Goal: Task Accomplishment & Management: Use online tool/utility

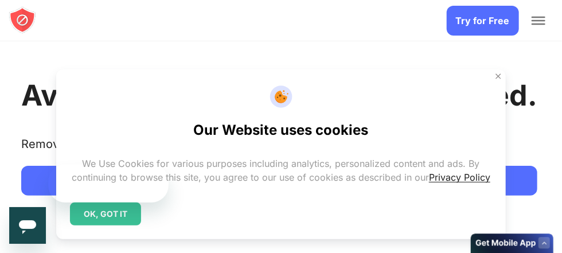
click at [495, 72] on img at bounding box center [497, 76] width 9 height 9
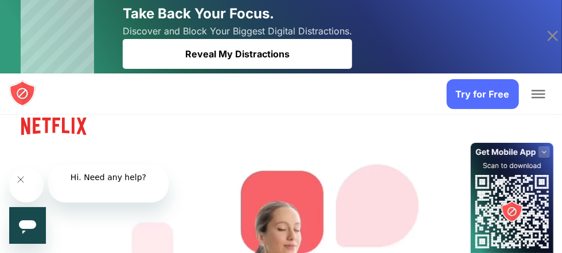
scroll to position [156, 0]
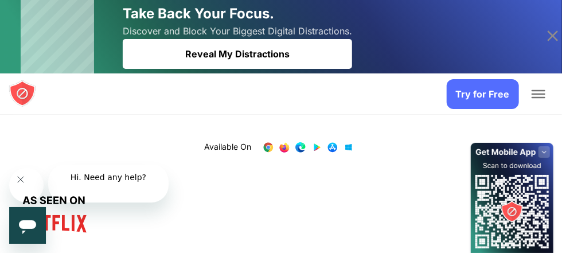
click at [312, 113] on link "Try for Free" at bounding box center [279, 98] width 516 height 30
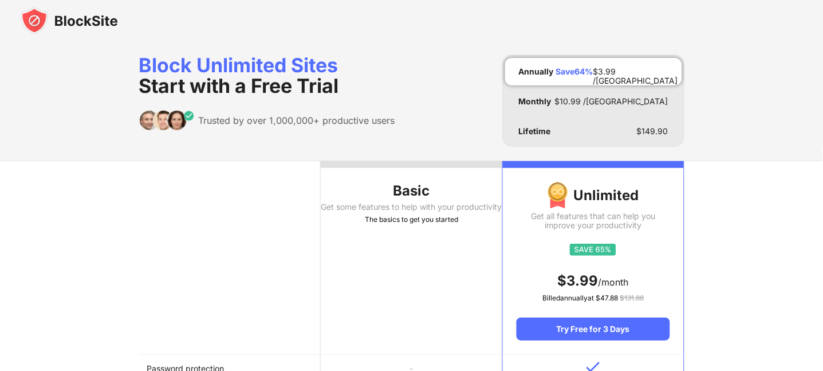
click at [85, 30] on img at bounding box center [69, 21] width 97 height 28
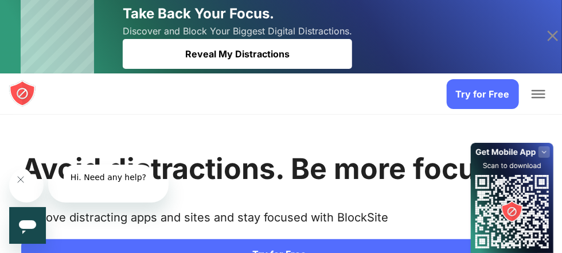
click at [556, 34] on icon at bounding box center [552, 36] width 18 height 18
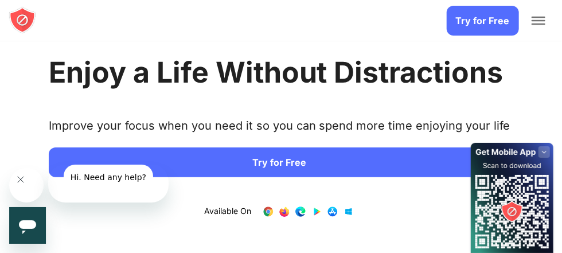
scroll to position [52, 0]
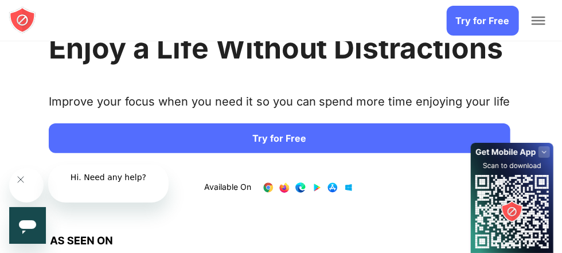
click at [21, 12] on img at bounding box center [23, 20] width 28 height 28
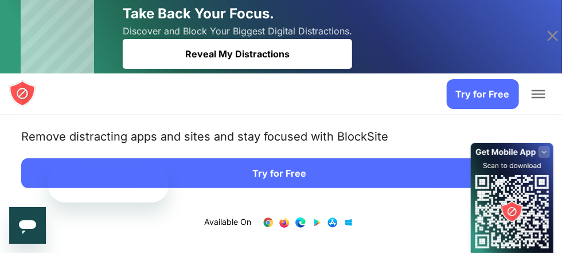
scroll to position [156, 0]
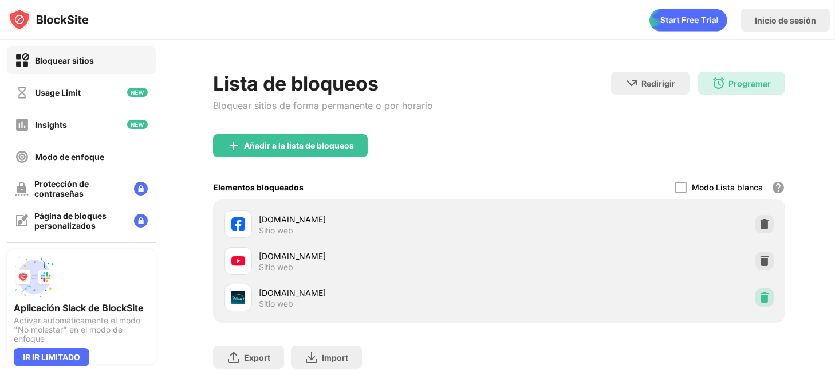
click at [759, 296] on img at bounding box center [764, 297] width 11 height 11
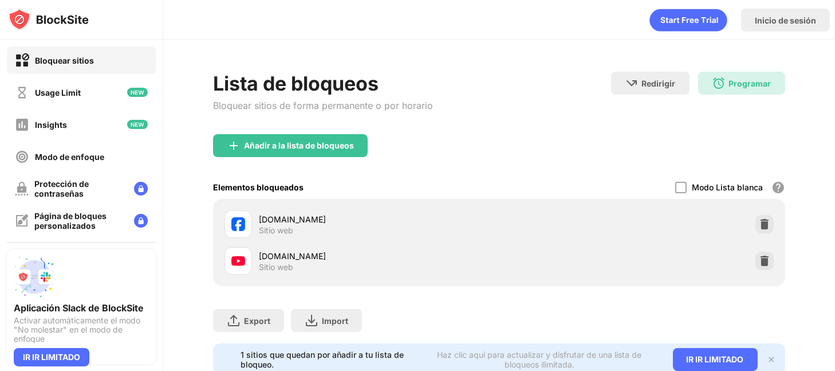
click at [807, 246] on div "Lista de bloqueos Bloquear sitios de forma permanente o por horario Redirigir H…" at bounding box center [499, 224] width 672 height 368
click at [781, 27] on div "Inicio de sesión" at bounding box center [785, 20] width 89 height 23
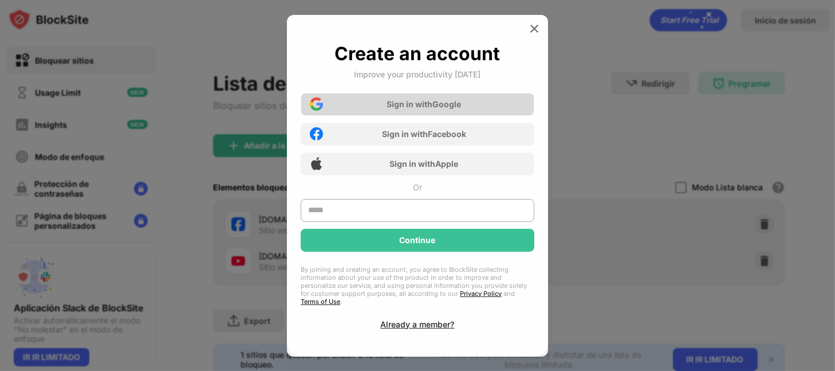
click at [459, 107] on div "Sign in with Google" at bounding box center [424, 104] width 74 height 10
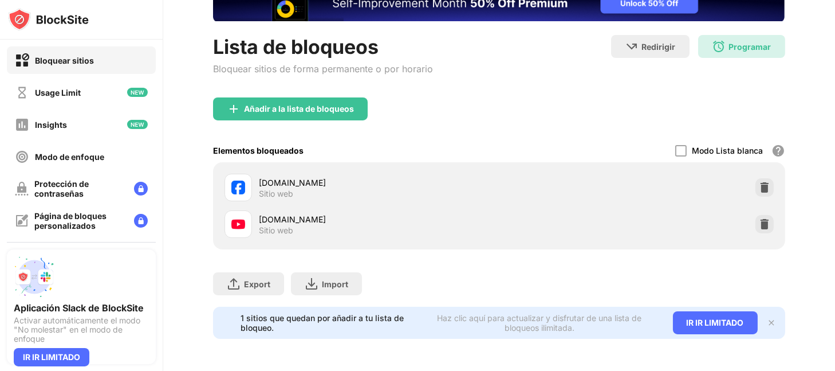
scroll to position [99, 0]
click at [728, 41] on div "Programar 15:00 to 17:00 Todos los días" at bounding box center [741, 46] width 87 height 23
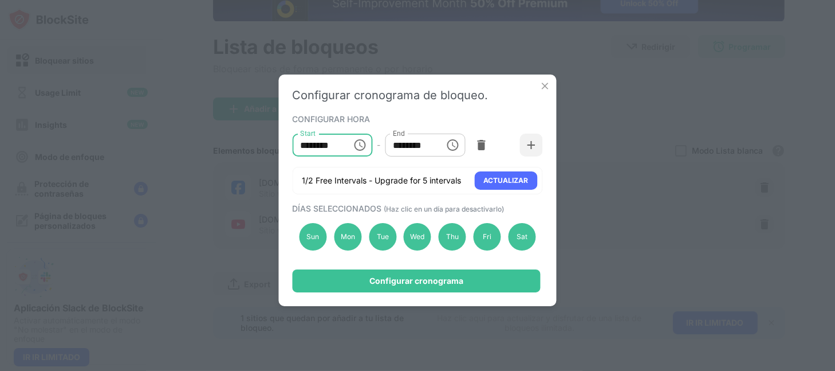
click at [326, 151] on input "********" at bounding box center [319, 145] width 52 height 23
click at [317, 150] on input "********" at bounding box center [319, 145] width 52 height 23
click at [358, 148] on icon "Choose time, selected time is 3:00 PM" at bounding box center [360, 145] width 14 height 14
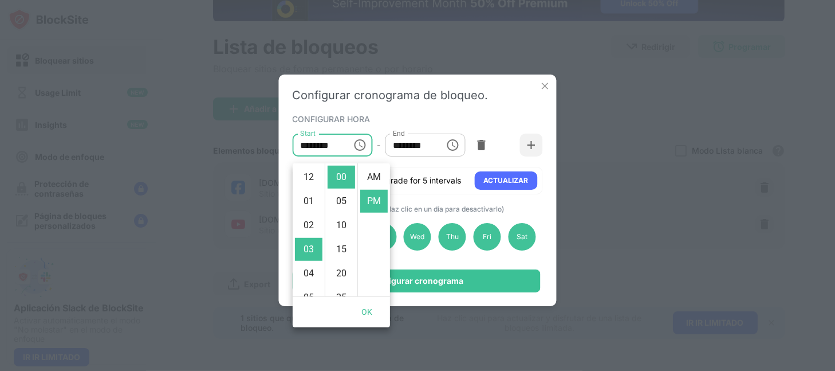
scroll to position [31, 0]
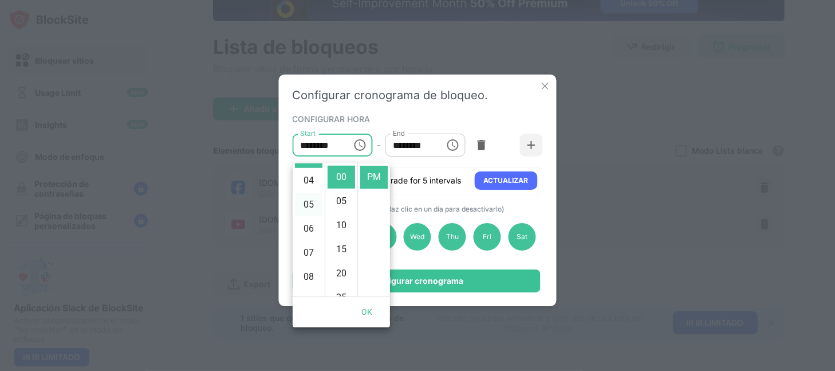
click at [307, 216] on li "05" at bounding box center [309, 204] width 28 height 23
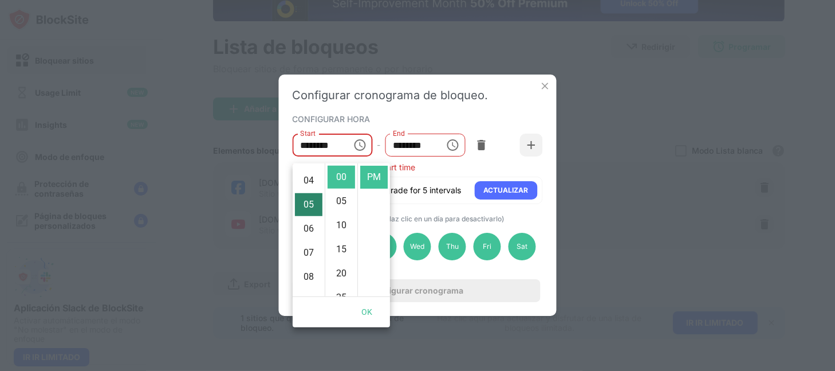
type input "********"
click at [368, 180] on li "PM" at bounding box center [374, 177] width 28 height 23
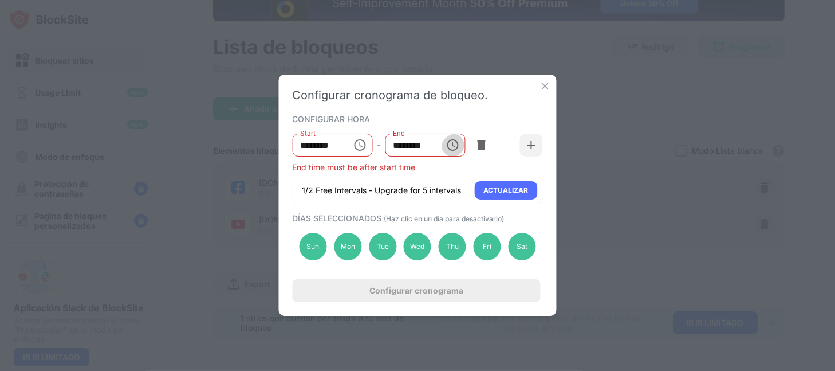
click at [446, 150] on icon "Choose time, selected time is 5:00 PM" at bounding box center [453, 145] width 14 height 14
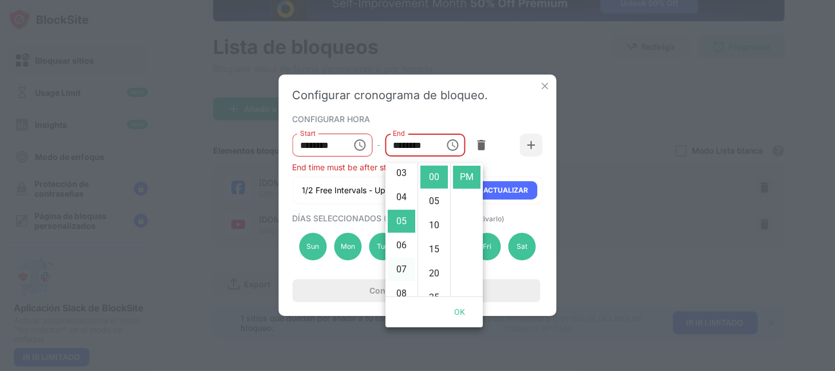
scroll to position [41, 0]
click at [401, 219] on li "03" at bounding box center [402, 208] width 28 height 23
type input "********"
click at [463, 176] on li "PM" at bounding box center [467, 177] width 28 height 23
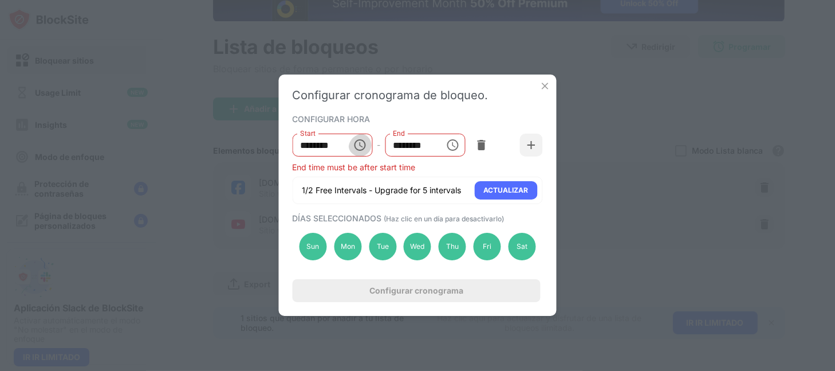
click at [360, 147] on icon "Choose time, selected time is 5:00 PM" at bounding box center [360, 144] width 3 height 5
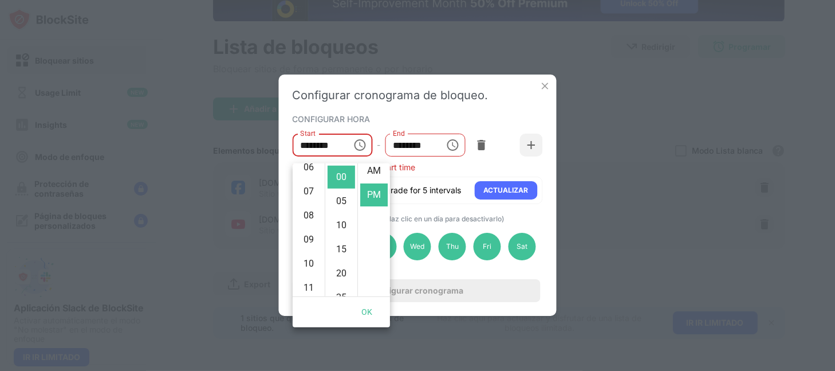
scroll to position [0, 0]
click at [369, 181] on li "AM" at bounding box center [374, 177] width 28 height 23
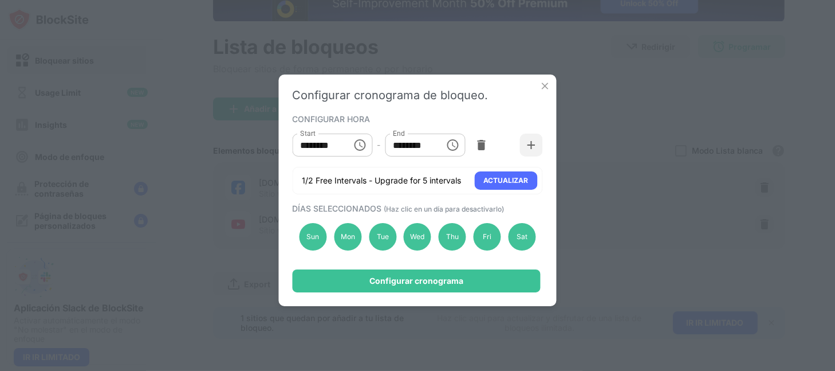
click at [362, 149] on icon "Choose time, selected time is 5:00 AM" at bounding box center [360, 145] width 14 height 14
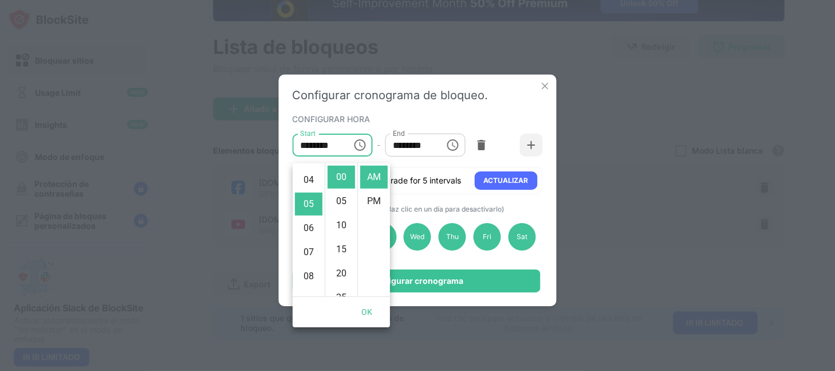
scroll to position [78, 0]
click at [313, 231] on li "05" at bounding box center [309, 219] width 28 height 23
click at [367, 184] on li "AM" at bounding box center [374, 177] width 28 height 23
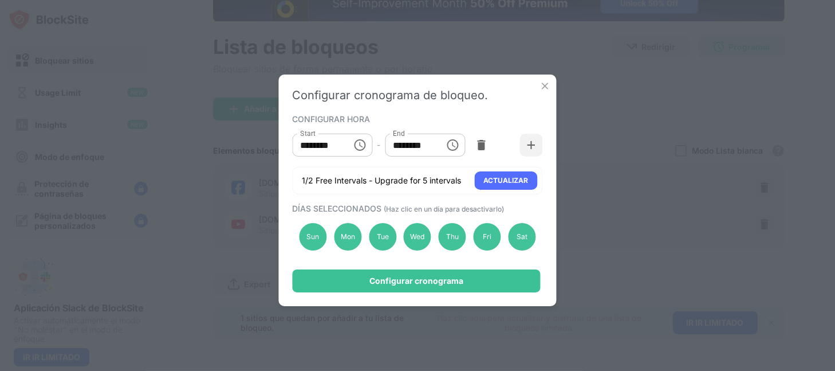
click at [361, 151] on icon "Choose time, selected time is 5:00 AM" at bounding box center [359, 144] width 11 height 11
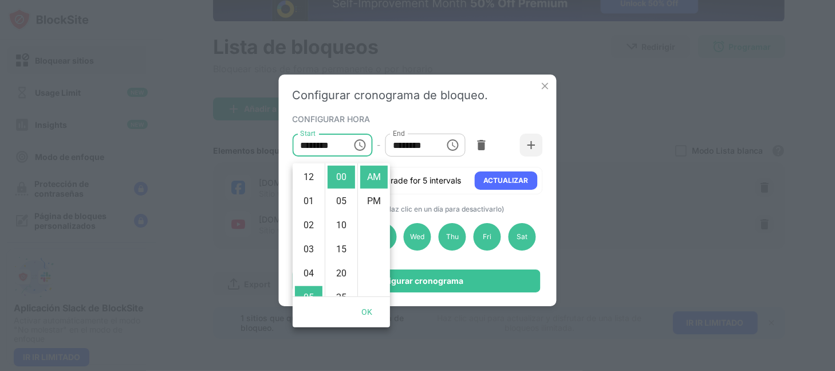
scroll to position [154, 0]
click at [309, 155] on li "05" at bounding box center [309, 143] width 28 height 23
click at [372, 211] on li "PM" at bounding box center [374, 201] width 28 height 23
type input "********"
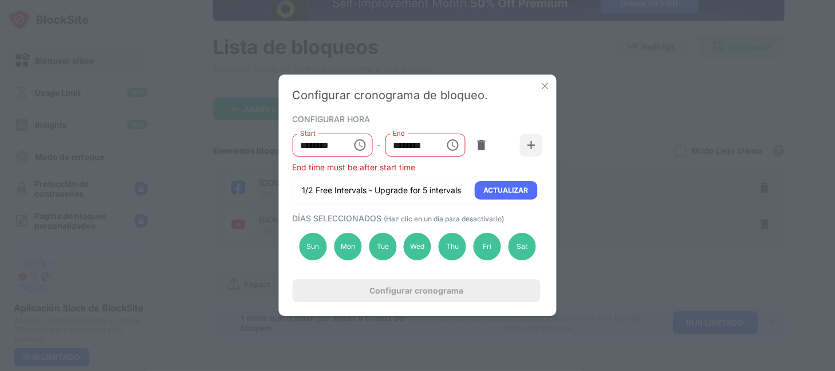
scroll to position [31, 0]
click at [450, 151] on icon "Choose time, selected time is 3:00 PM" at bounding box center [453, 145] width 14 height 14
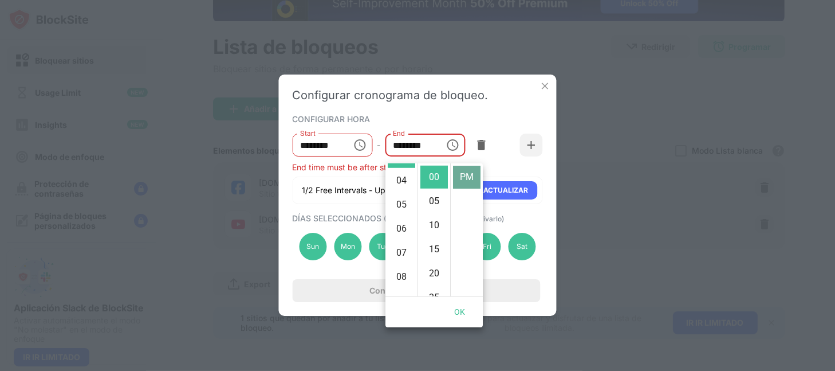
click at [465, 182] on li "PM" at bounding box center [467, 177] width 28 height 23
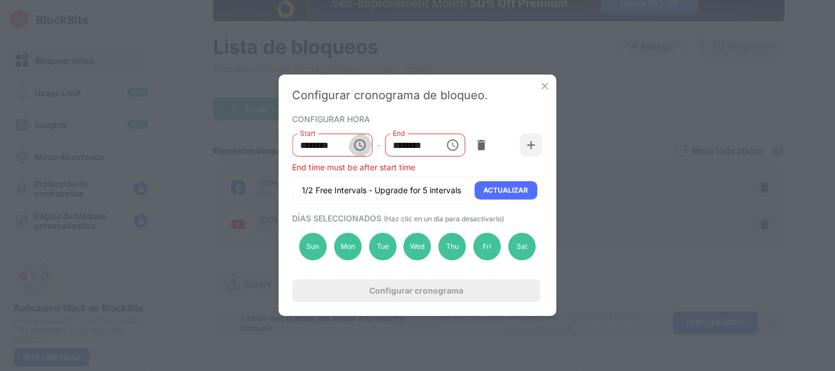
click at [360, 150] on icon "Choose time, selected time is 5:00 PM" at bounding box center [360, 145] width 14 height 14
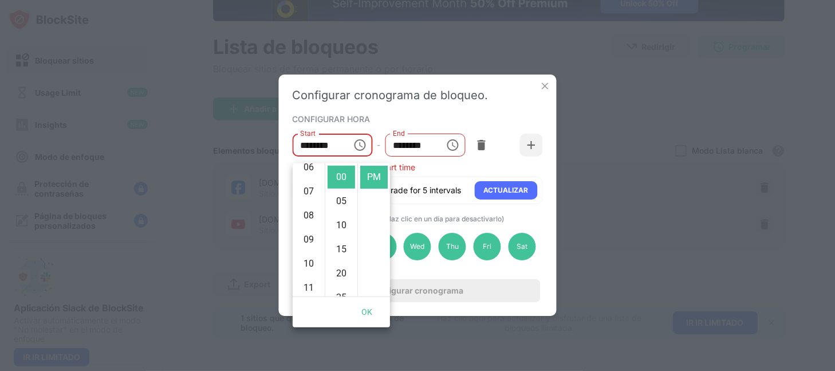
click at [308, 155] on li "05" at bounding box center [309, 143] width 28 height 23
click at [369, 179] on li "PM" at bounding box center [374, 177] width 28 height 23
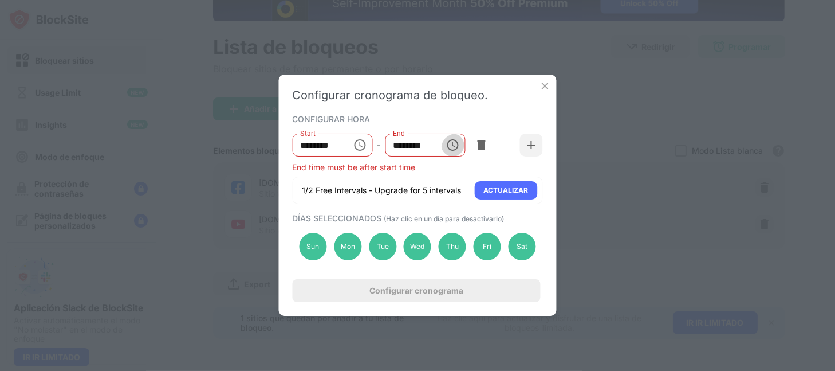
click at [447, 151] on icon "Choose time, selected time is 3:00 PM" at bounding box center [453, 145] width 14 height 14
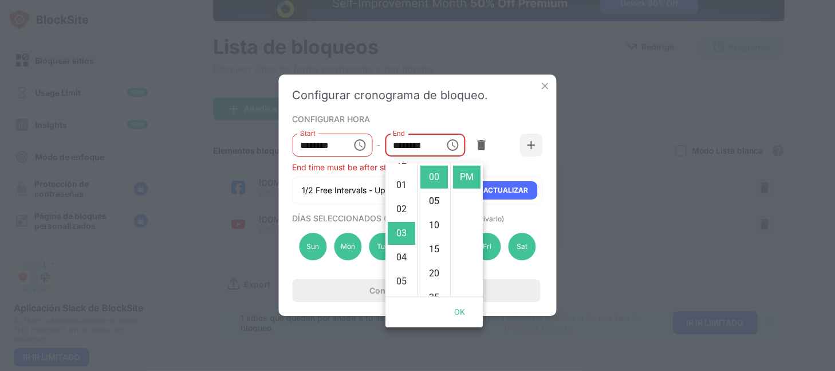
scroll to position [0, 0]
click at [399, 178] on li "12" at bounding box center [402, 177] width 28 height 23
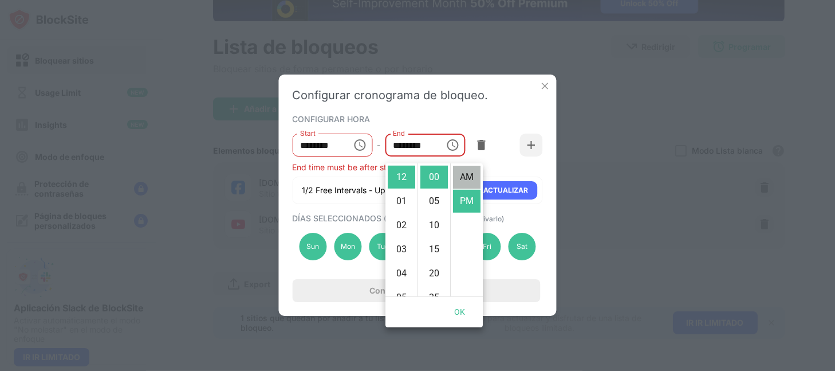
click at [460, 180] on li "AM" at bounding box center [467, 177] width 28 height 23
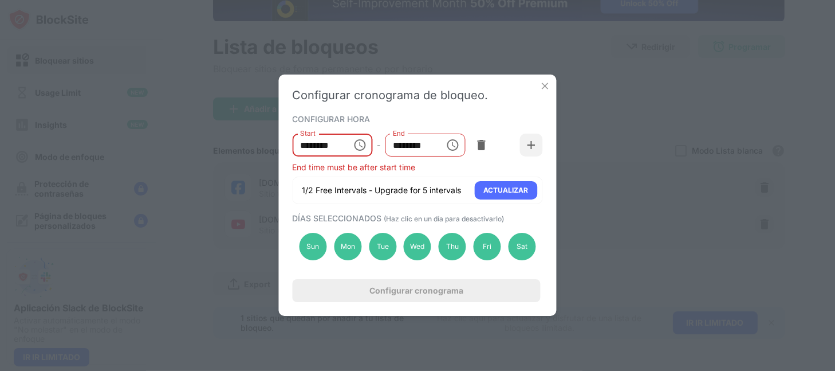
click at [328, 150] on input "********" at bounding box center [319, 145] width 52 height 23
click at [356, 150] on icon "Choose time, selected time is 5:00 PM" at bounding box center [360, 145] width 14 height 14
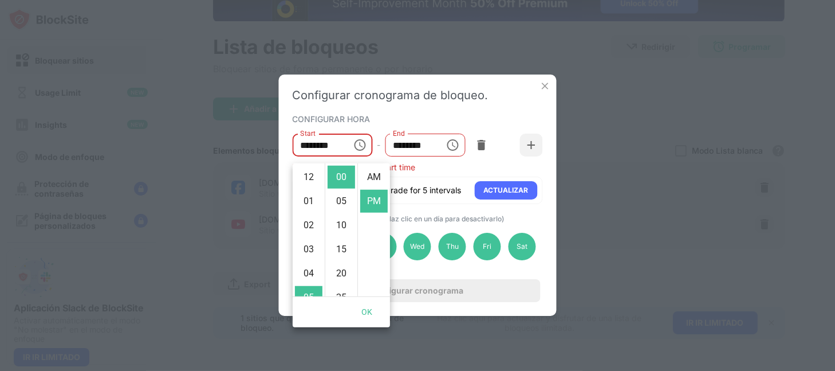
scroll to position [31, 0]
click at [370, 180] on li "PM" at bounding box center [374, 177] width 28 height 23
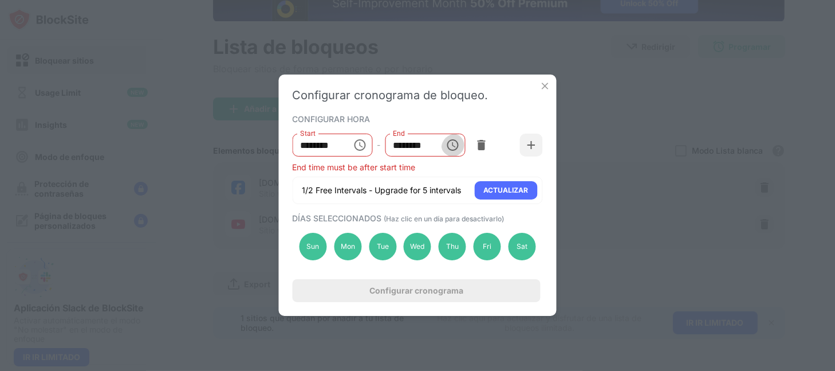
click at [455, 151] on icon "Choose time, selected time is 12:00 AM" at bounding box center [453, 145] width 14 height 14
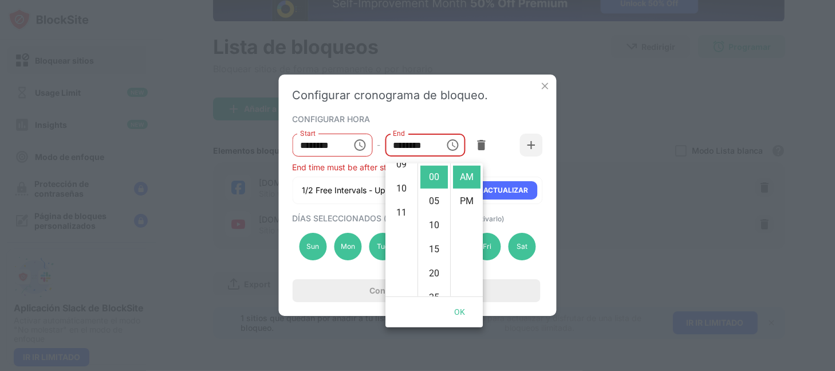
scroll to position [347, 0]
click at [400, 175] on li "11" at bounding box center [402, 177] width 28 height 23
click at [460, 210] on li "PM" at bounding box center [467, 201] width 28 height 23
type input "********"
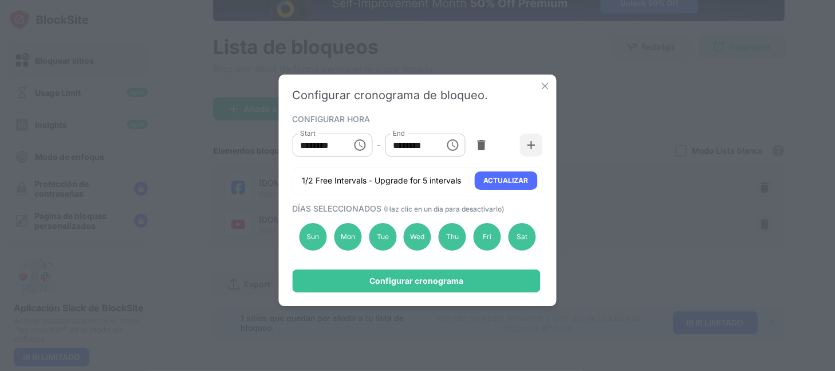
scroll to position [31, 0]
click at [531, 148] on img at bounding box center [531, 144] width 11 height 11
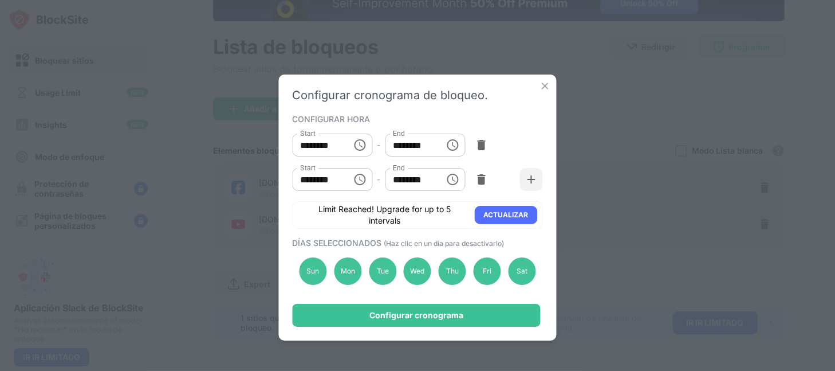
click at [353, 183] on icon "Choose time, selected time is 10:00 AM" at bounding box center [360, 179] width 14 height 14
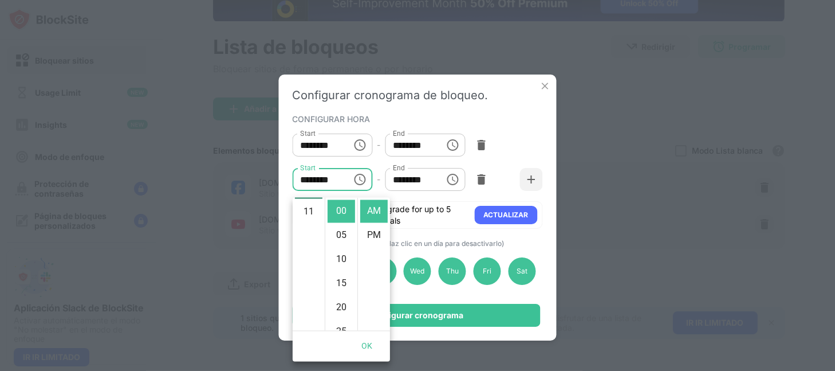
scroll to position [309, 0]
click at [305, 223] on li "11" at bounding box center [309, 211] width 28 height 23
click at [368, 221] on li "AM" at bounding box center [374, 211] width 28 height 23
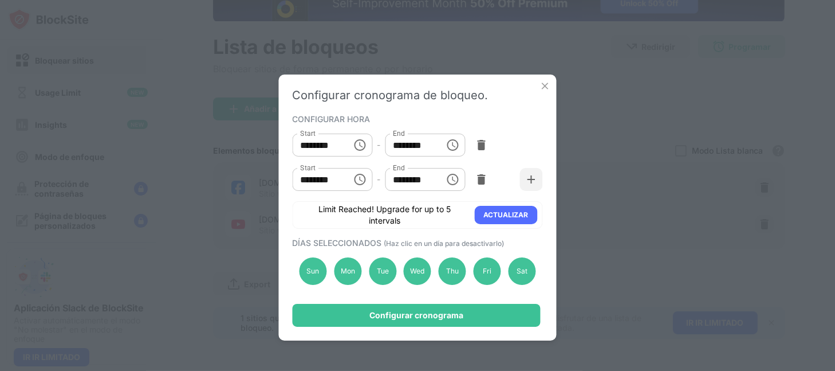
click at [359, 186] on icon "Choose time, selected time is 11:00 AM" at bounding box center [360, 179] width 14 height 14
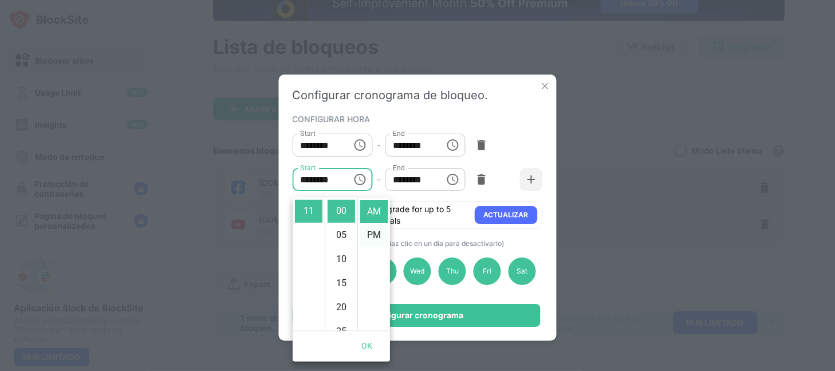
click at [374, 242] on li "PM" at bounding box center [374, 235] width 28 height 23
type input "********"
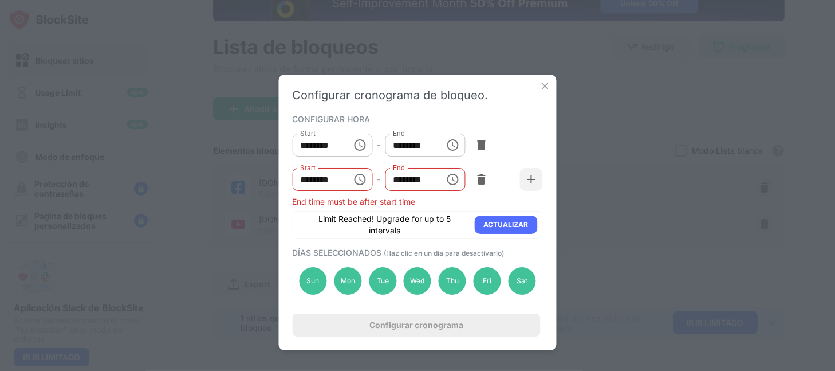
scroll to position [31, 0]
click at [362, 185] on icon "Choose time, selected time is 11:00 PM" at bounding box center [360, 179] width 14 height 14
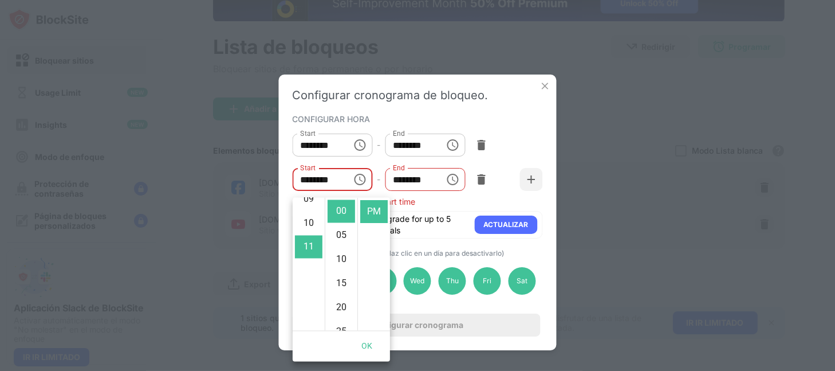
scroll to position [305, 0]
click at [307, 223] on li "11" at bounding box center [309, 211] width 28 height 23
click at [370, 216] on li "PM" at bounding box center [374, 211] width 28 height 23
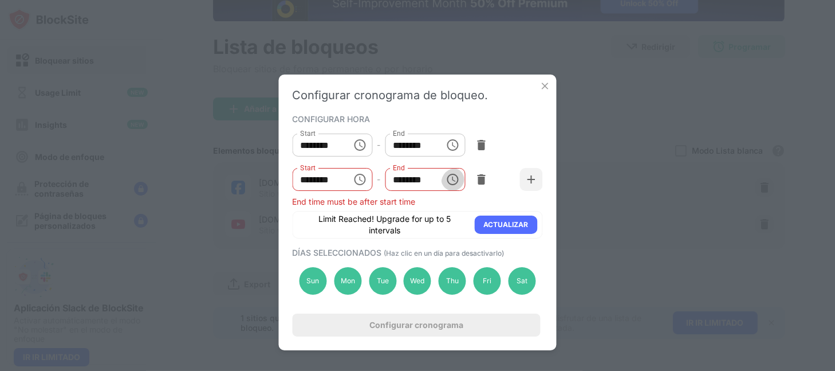
click at [448, 186] on icon "Choose time, selected time is 1:00 PM" at bounding box center [453, 179] width 14 height 14
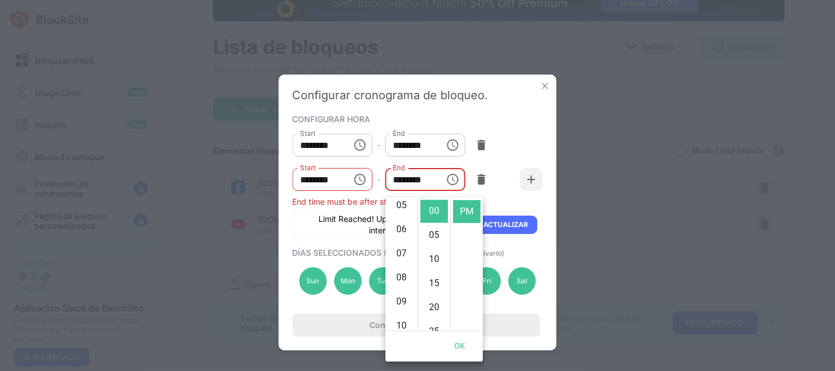
scroll to position [152, 0]
click at [397, 215] on li "06" at bounding box center [402, 203] width 28 height 23
click at [462, 217] on li "AM" at bounding box center [467, 211] width 28 height 23
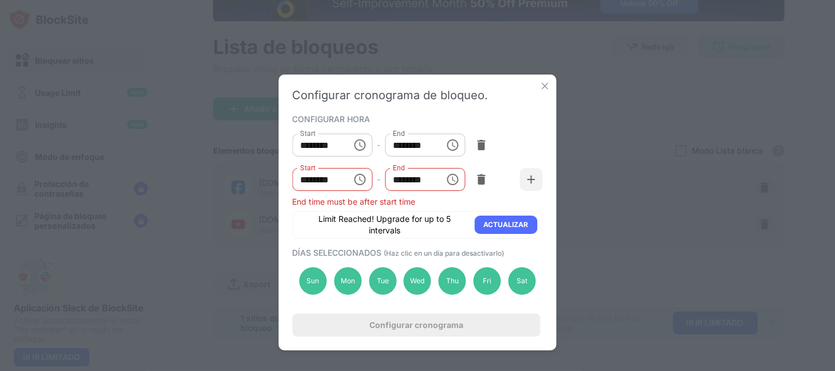
click at [446, 184] on icon "Choose time, selected time is 6:00 AM" at bounding box center [453, 179] width 14 height 14
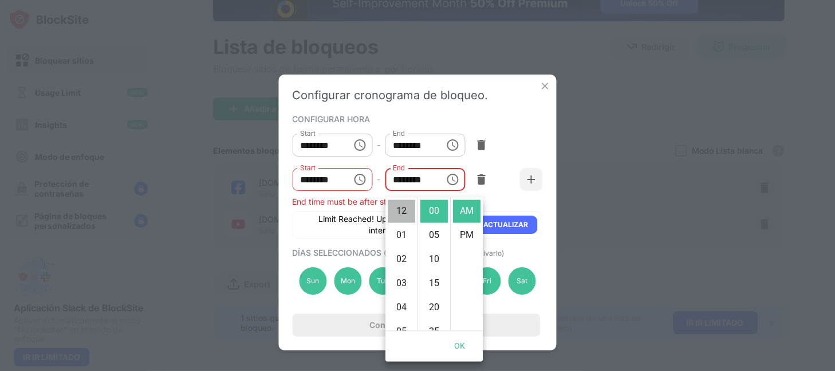
click at [402, 213] on li "12" at bounding box center [402, 211] width 28 height 23
click at [460, 221] on li "AM" at bounding box center [467, 211] width 28 height 23
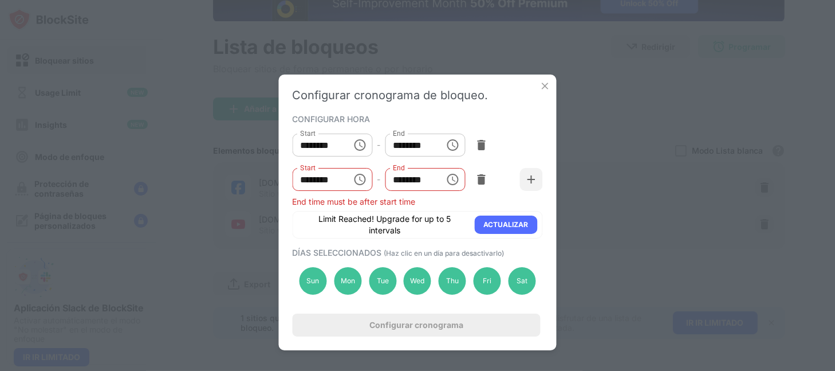
click at [446, 185] on icon "Choose time, selected time is 12:00 AM" at bounding box center [453, 179] width 14 height 14
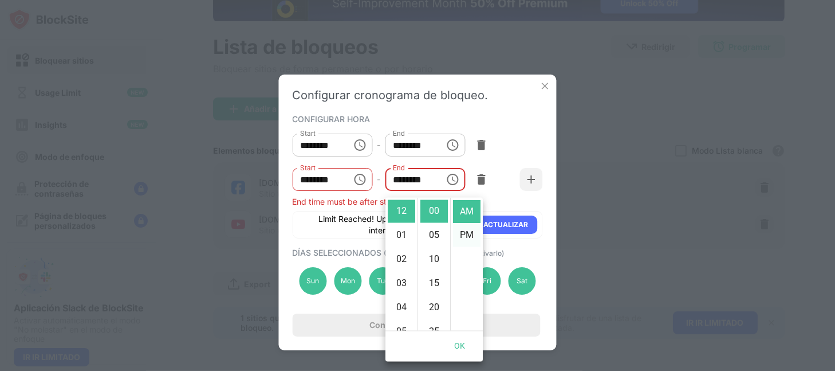
click at [464, 243] on li "PM" at bounding box center [467, 235] width 28 height 23
type input "********"
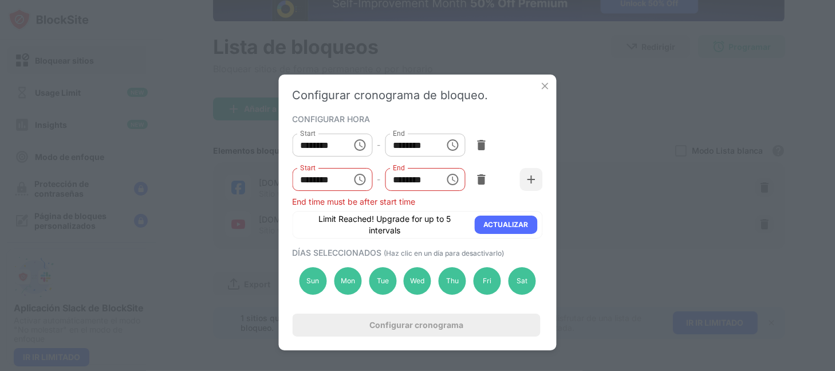
scroll to position [31, 0]
click at [415, 183] on input "********" at bounding box center [411, 179] width 52 height 23
click at [332, 185] on input "********" at bounding box center [319, 179] width 52 height 23
click at [359, 182] on icon "Choose time, selected time is 11:00 PM" at bounding box center [360, 178] width 3 height 5
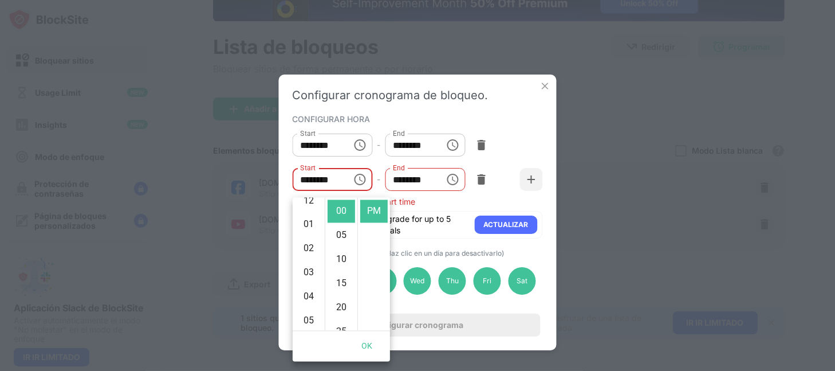
scroll to position [0, 0]
click at [309, 246] on li "01" at bounding box center [309, 235] width 28 height 23
click at [367, 211] on li "AM" at bounding box center [374, 211] width 28 height 23
type input "********"
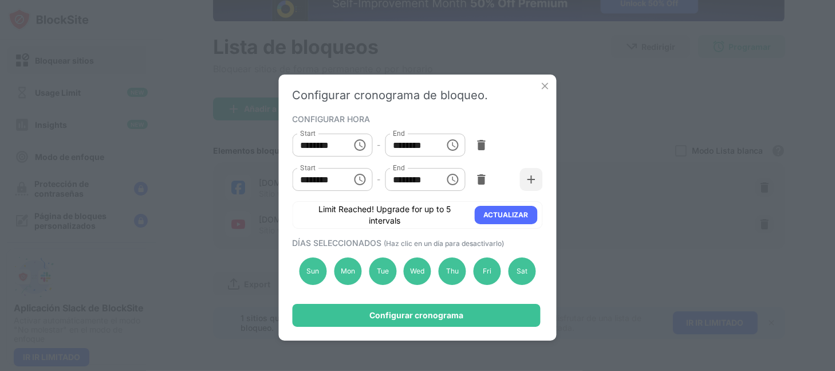
click at [454, 181] on icon "Choose time, selected time is 12:00 PM" at bounding box center [453, 179] width 14 height 14
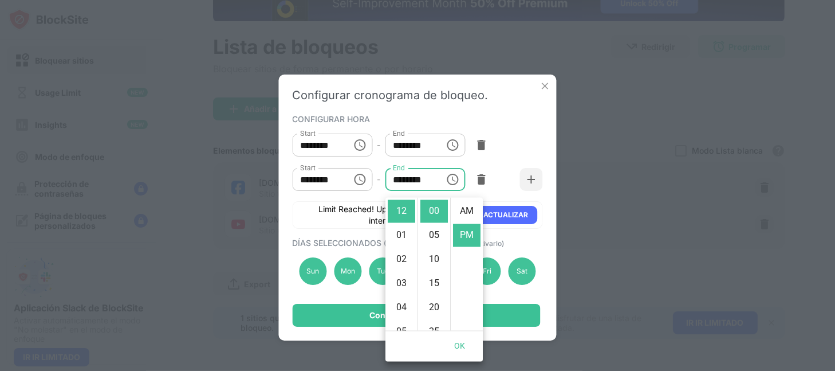
scroll to position [31, 0]
click at [399, 295] on li "03" at bounding box center [402, 283] width 28 height 23
type input "********"
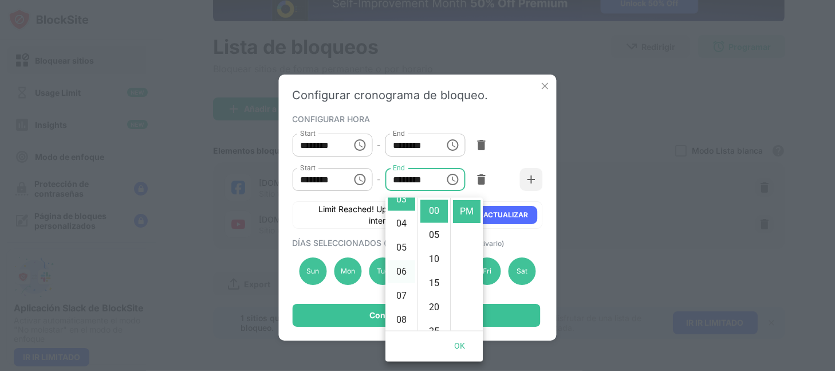
scroll to position [93, 0]
click at [465, 215] on li "PM" at bounding box center [467, 211] width 28 height 23
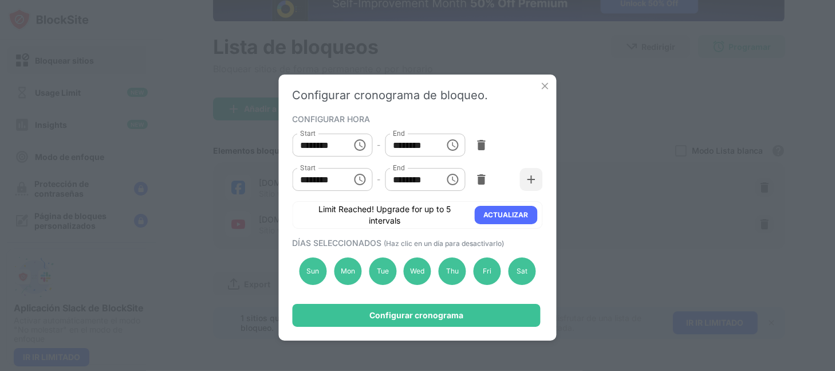
click at [446, 186] on icon "Choose time, selected time is 3:00 PM" at bounding box center [453, 179] width 14 height 14
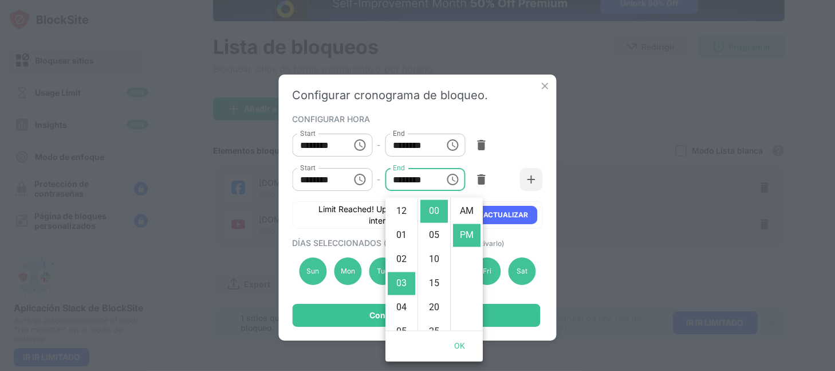
scroll to position [31, 0]
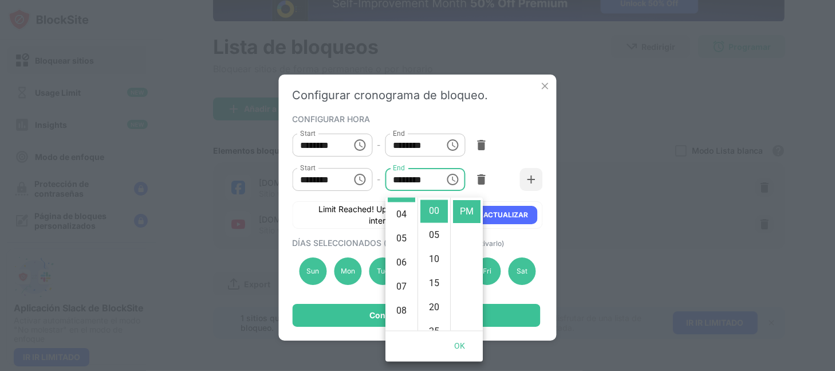
click at [508, 159] on div "Start ******** Start - End ******** End" at bounding box center [418, 145] width 250 height 34
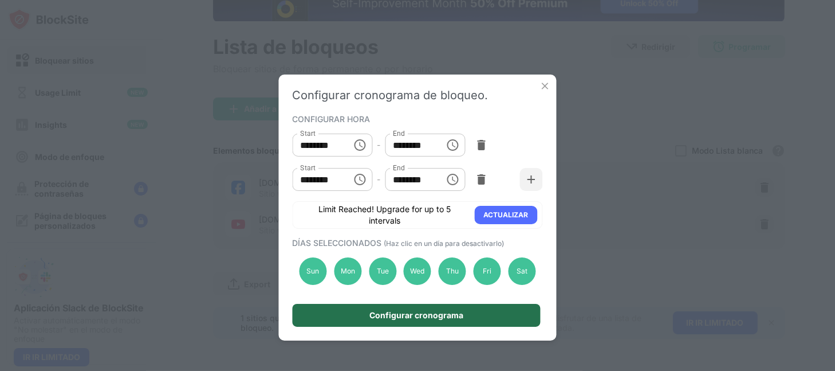
click at [424, 319] on div "Configurar cronograma" at bounding box center [417, 315] width 94 height 9
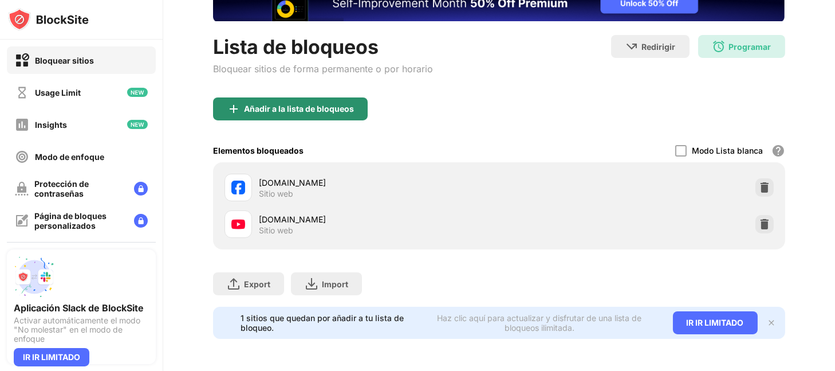
click at [289, 104] on div "Añadir a la lista de bloqueos" at bounding box center [299, 108] width 110 height 9
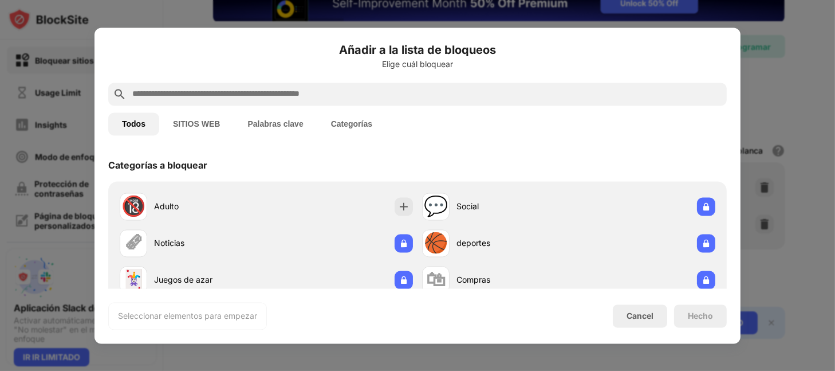
click at [262, 95] on input "text" at bounding box center [426, 94] width 591 height 14
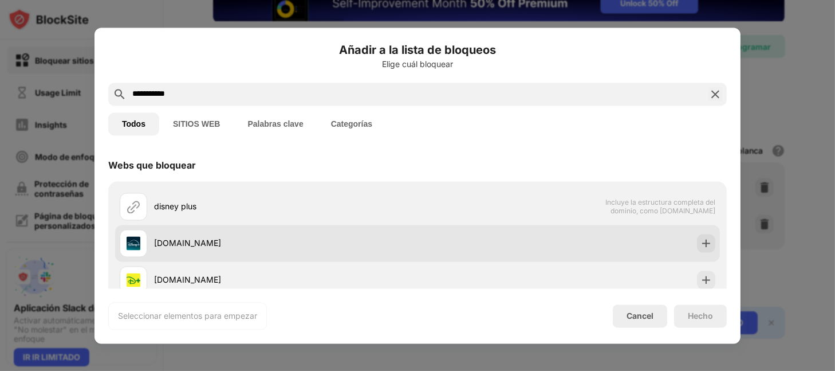
type input "**********"
click at [189, 249] on div "[DOMAIN_NAME]" at bounding box center [286, 243] width 264 height 12
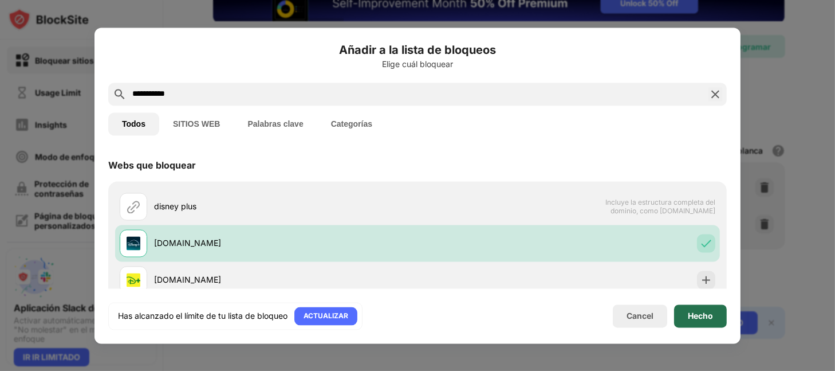
click at [697, 315] on div "Hecho" at bounding box center [700, 315] width 25 height 9
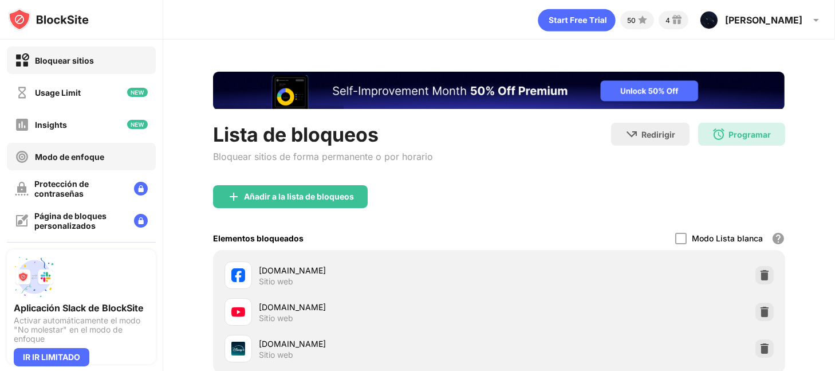
click at [76, 159] on div "Modo de enfoque" at bounding box center [69, 157] width 69 height 10
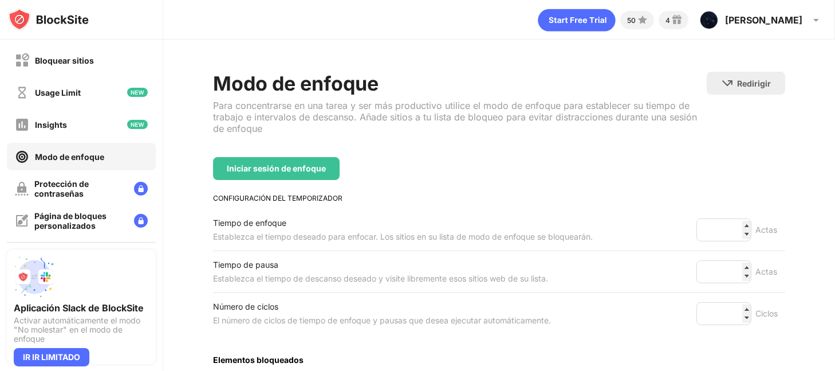
scroll to position [152, 0]
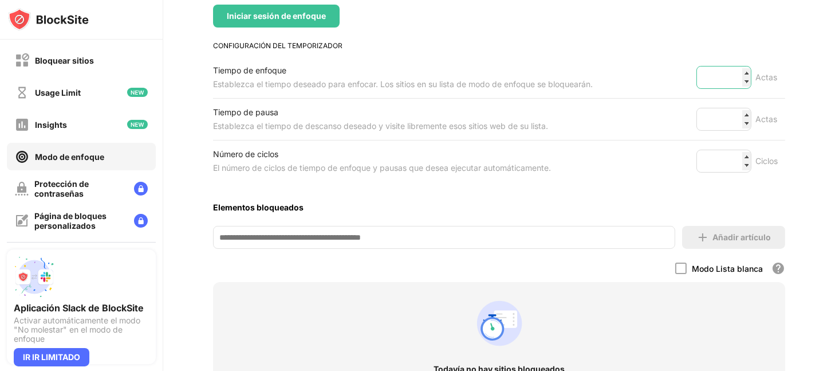
click at [735, 84] on input "***" at bounding box center [724, 77] width 55 height 23
type input "***"
click at [731, 73] on input "***" at bounding box center [724, 77] width 55 height 23
click at [718, 125] on input "*" at bounding box center [724, 119] width 55 height 23
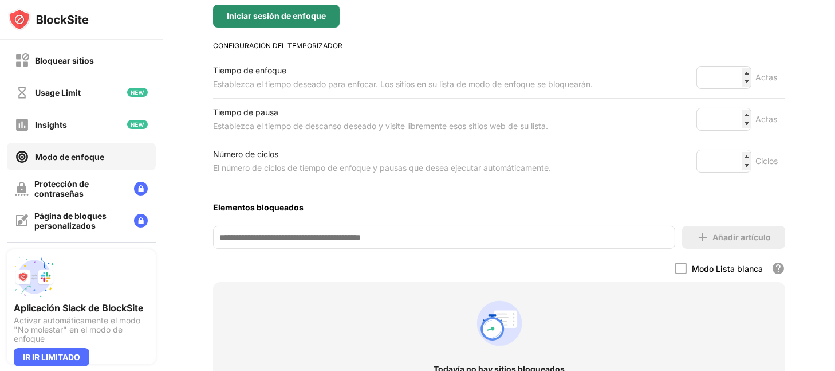
click at [275, 15] on div "Iniciar sesión de enfoque" at bounding box center [276, 15] width 99 height 9
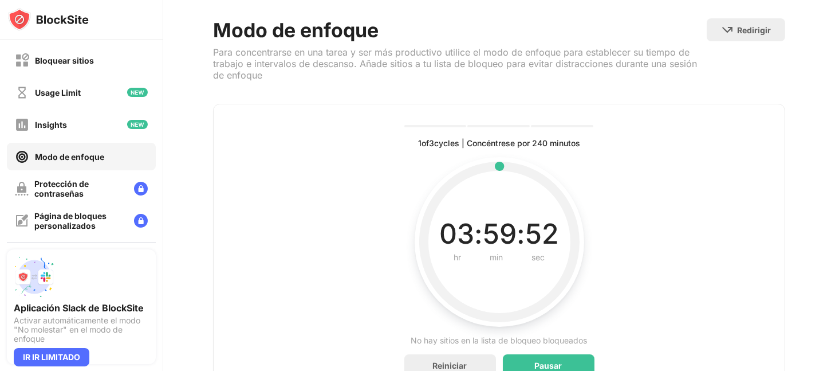
scroll to position [0, 0]
